Goal: Information Seeking & Learning: Learn about a topic

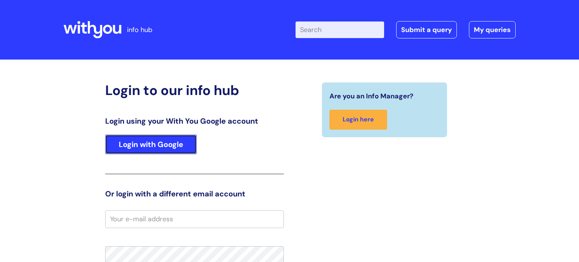
click at [172, 144] on link "Login with Google" at bounding box center [151, 145] width 92 height 20
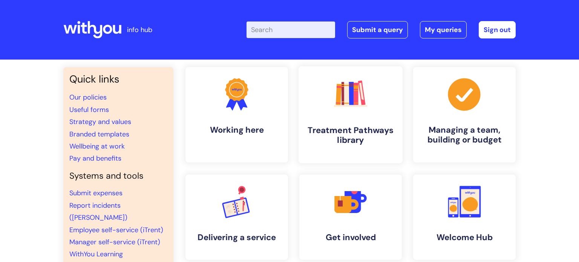
click at [341, 118] on link ".cls-1{fill:#f89b22;}.cls-1,.cls-2,.cls-3,.cls-4,.cls-5,.cls-6,.cls-7{stroke-wi…" at bounding box center [351, 114] width 104 height 97
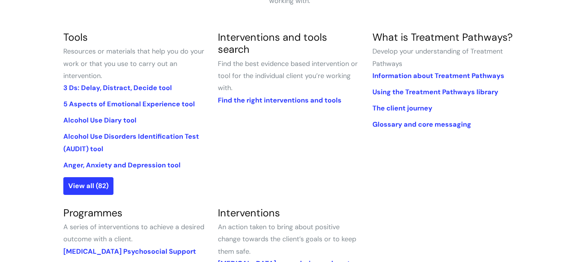
scroll to position [173, 0]
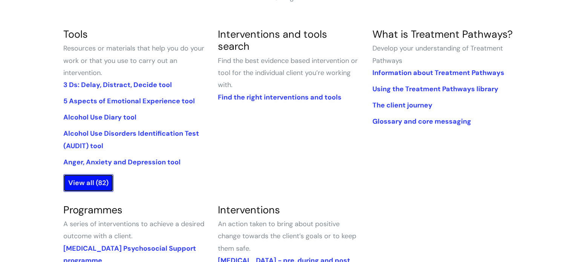
click at [88, 190] on link "View all (82)" at bounding box center [88, 182] width 50 height 17
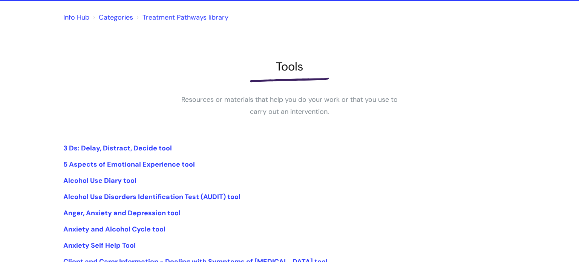
scroll to position [178, 0]
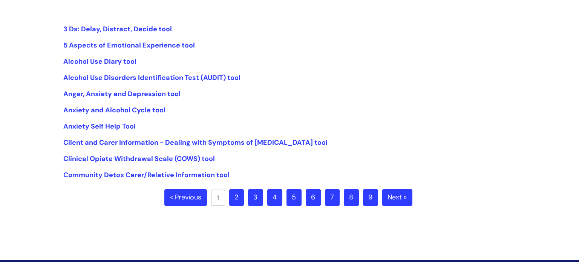
click at [234, 184] on div "Info Hub Categories Treatment Pathways library Tools Resources or materials tha…" at bounding box center [289, 47] width 453 height 317
click at [235, 191] on link "2" at bounding box center [236, 197] width 15 height 17
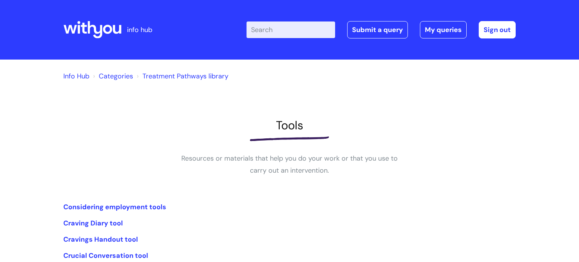
scroll to position [249, 0]
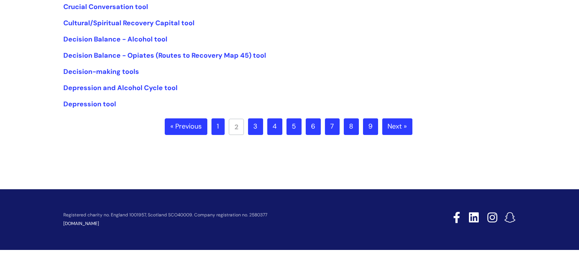
click at [261, 137] on ul "« Previous 1 2 3 4 5 6 7 8 9 Next »" at bounding box center [290, 131] width 250 height 26
click at [261, 131] on link "3" at bounding box center [255, 126] width 15 height 17
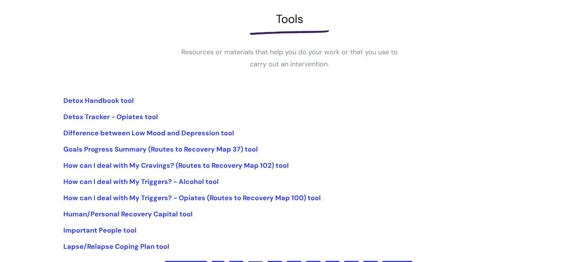
scroll to position [249, 0]
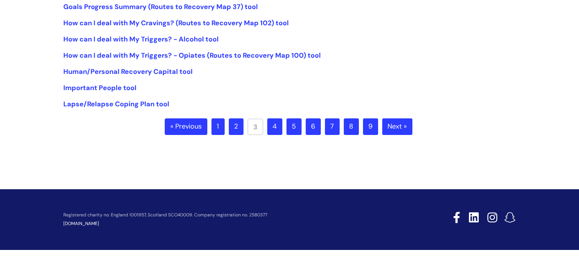
click at [272, 128] on link "4" at bounding box center [274, 126] width 15 height 17
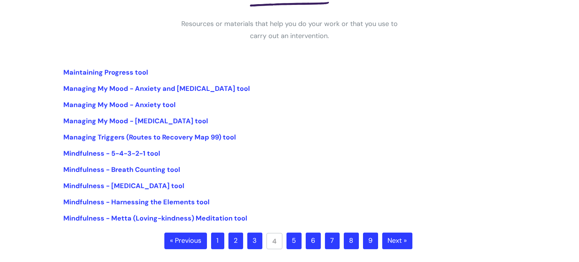
scroll to position [249, 0]
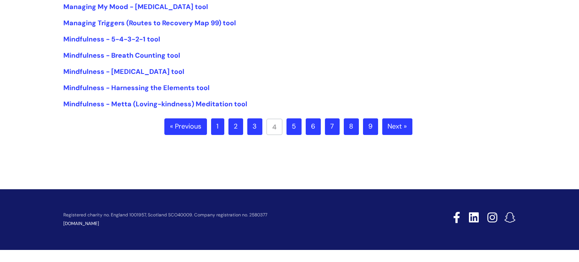
click at [285, 128] on ul "« Previous 1 2 3 4 5 6 7 8 9 Next »" at bounding box center [289, 131] width 250 height 26
click at [297, 130] on link "5" at bounding box center [294, 126] width 15 height 17
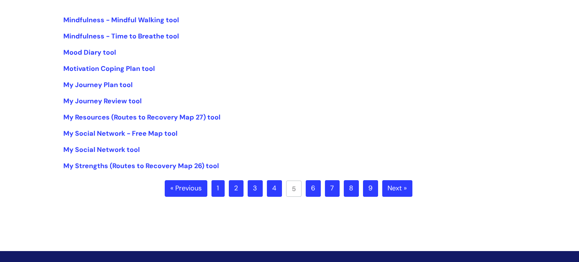
scroll to position [196, 0]
